Goal: Task Accomplishment & Management: Manage account settings

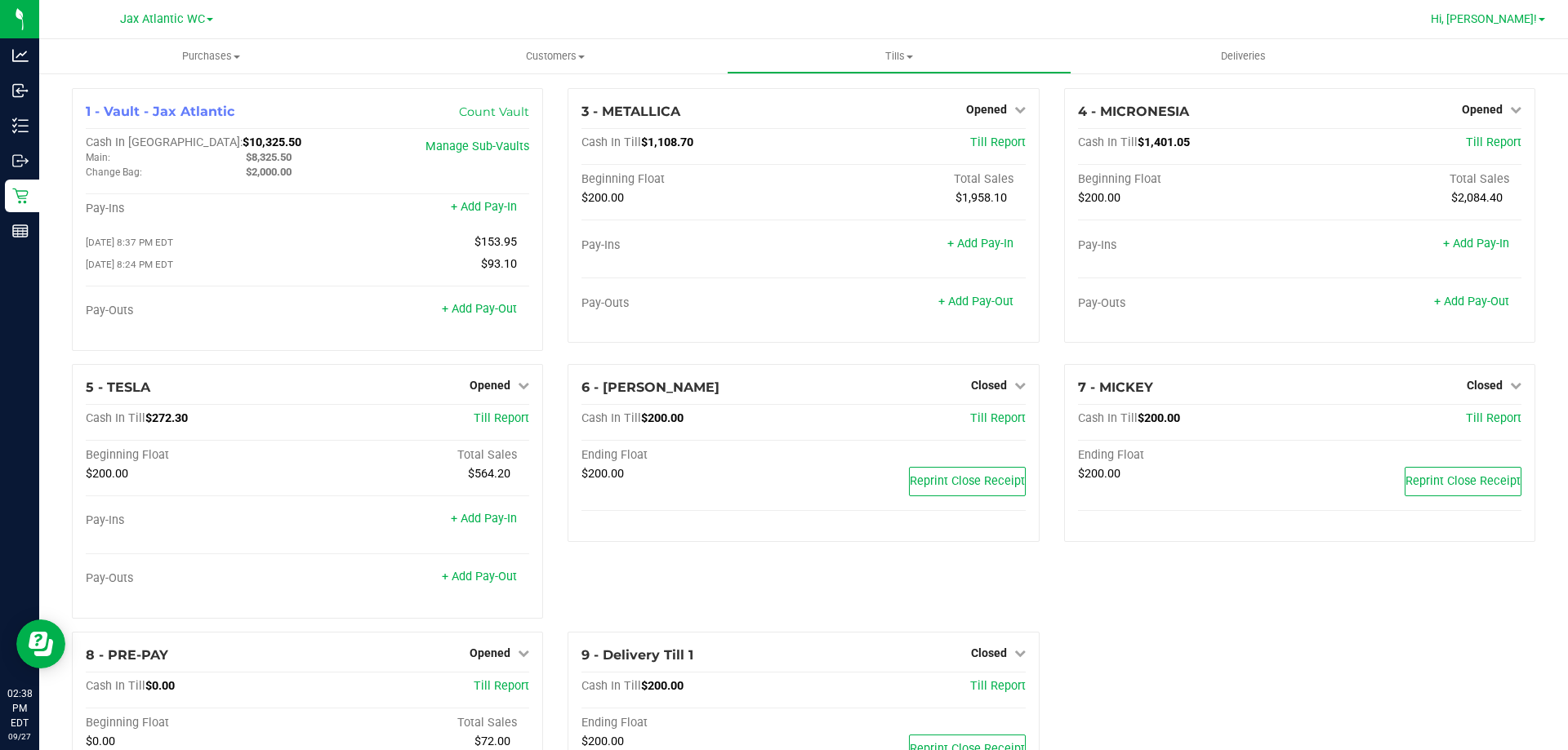
click at [1546, 22] on nav "Jax Atlantic WC Jax Atlantic WC Jax WC Hi, [PERSON_NAME]!" at bounding box center [804, 20] width 1529 height 39
click at [1518, 18] on span "Hi, [PERSON_NAME]!" at bounding box center [1483, 19] width 106 height 13
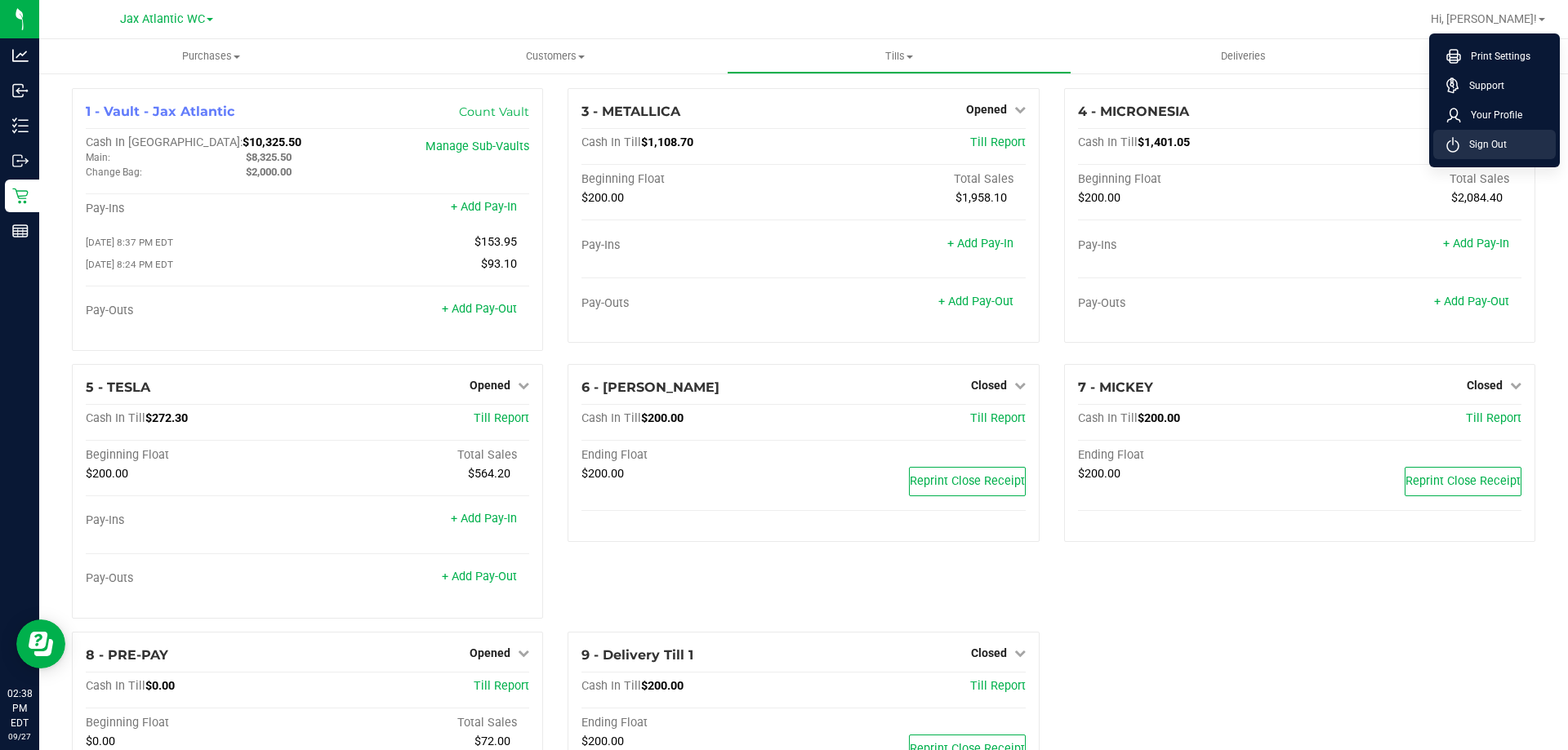
click at [1489, 159] on li "Sign Out" at bounding box center [1495, 144] width 122 height 29
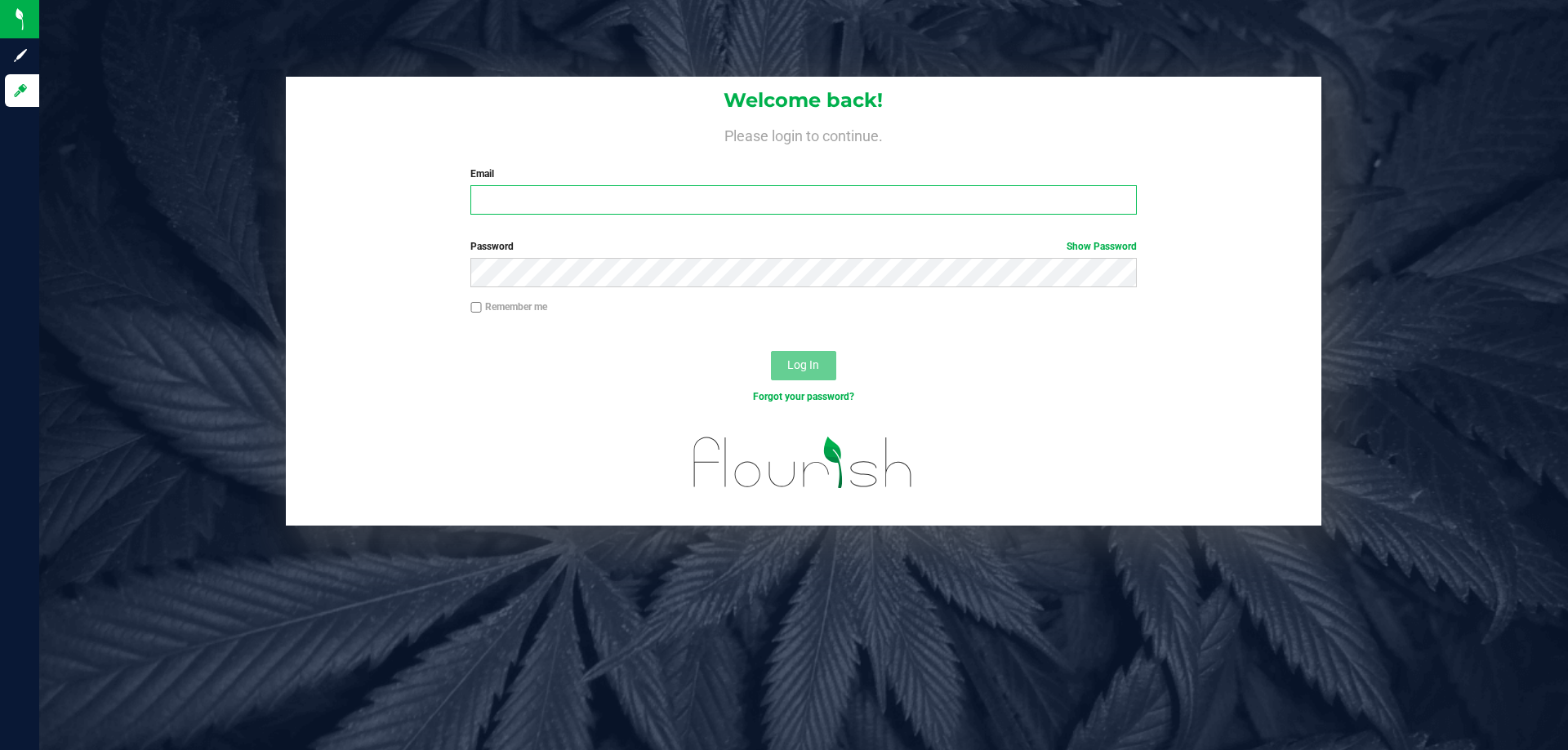
click at [583, 195] on input "Email" at bounding box center [803, 199] width 666 height 29
type input "[EMAIL_ADDRESS][DOMAIN_NAME]"
click at [771, 352] on button "Log In" at bounding box center [804, 366] width 66 height 29
